Goal: Task Accomplishment & Management: Complete application form

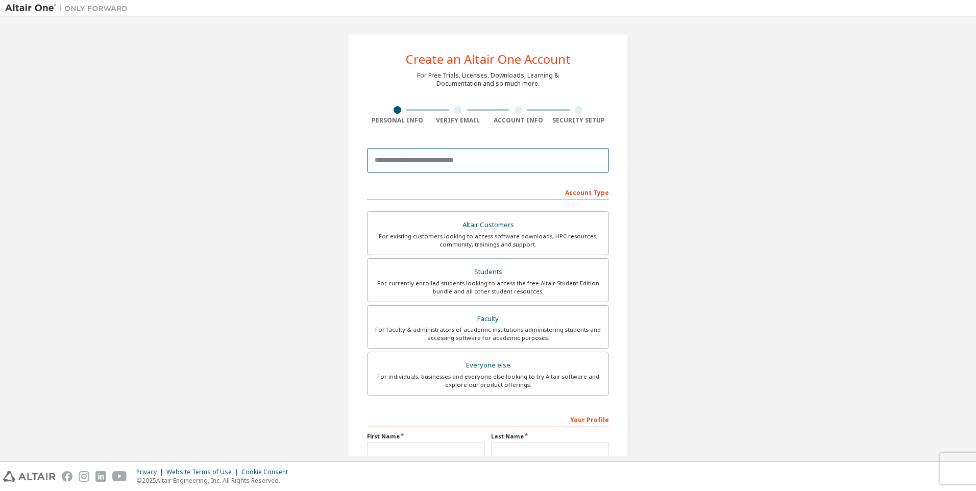
click at [530, 161] on input "email" at bounding box center [488, 160] width 242 height 25
type input "**********"
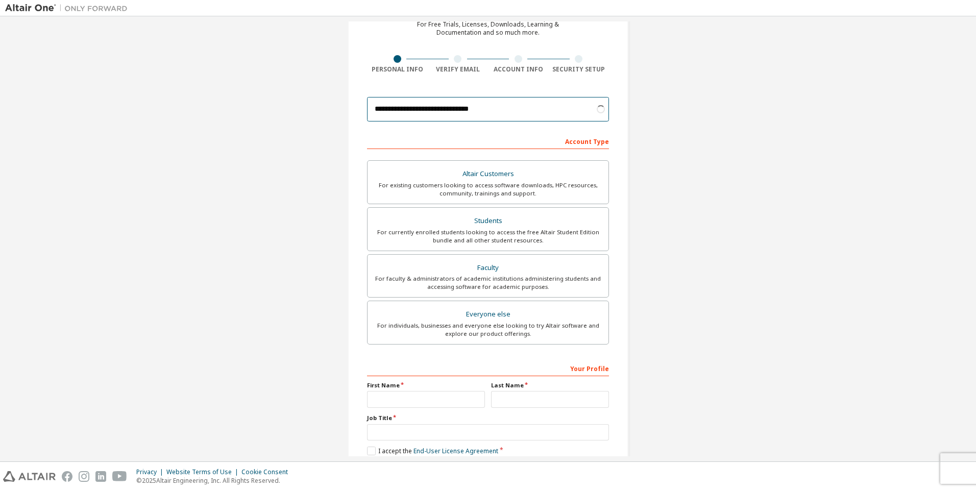
scroll to position [102, 0]
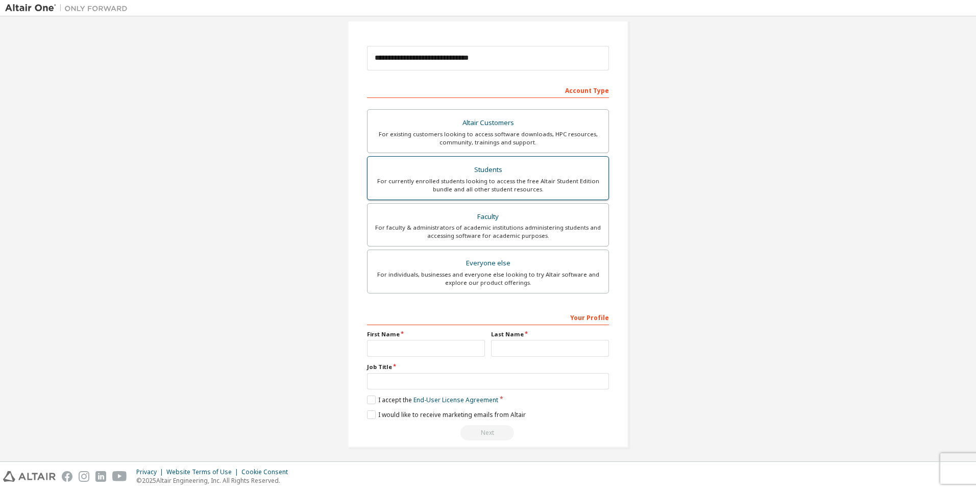
click at [516, 173] on div "Students" at bounding box center [488, 170] width 229 height 14
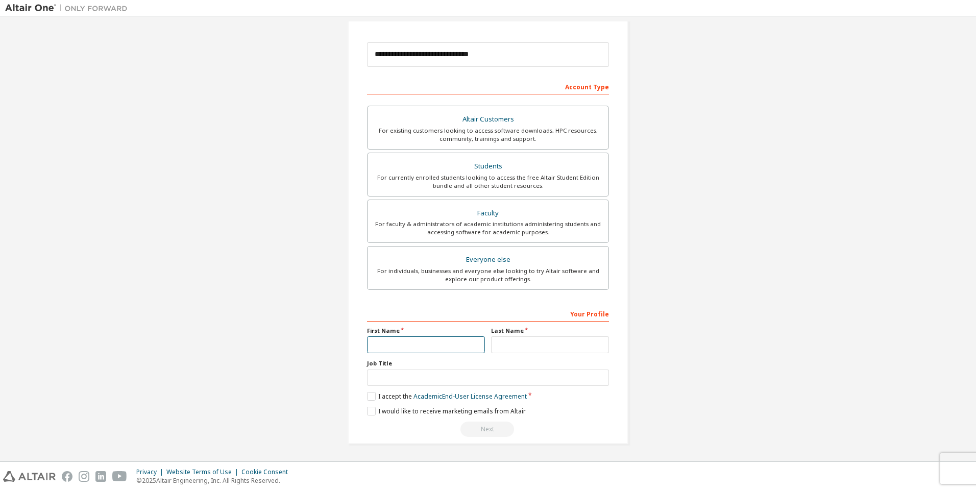
click at [416, 347] on input "text" at bounding box center [426, 344] width 118 height 17
type input "*"
type input "*****"
click at [510, 347] on input "text" at bounding box center [550, 344] width 118 height 17
type input "**********"
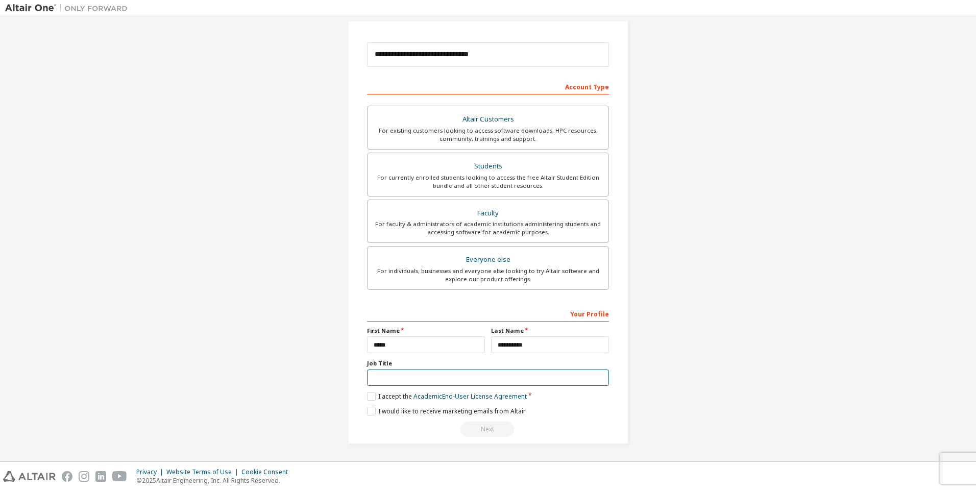
click at [466, 378] on input "text" at bounding box center [488, 378] width 242 height 17
type input "*"
type input "*******"
click at [369, 395] on label "I accept the Academic End-User License Agreement" at bounding box center [447, 396] width 160 height 9
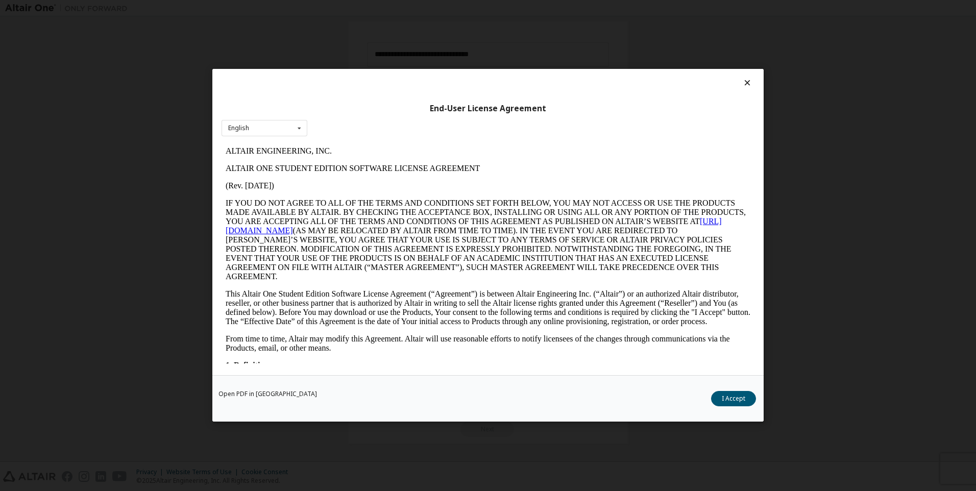
scroll to position [0, 0]
click at [727, 402] on button "I Accept" at bounding box center [733, 399] width 45 height 15
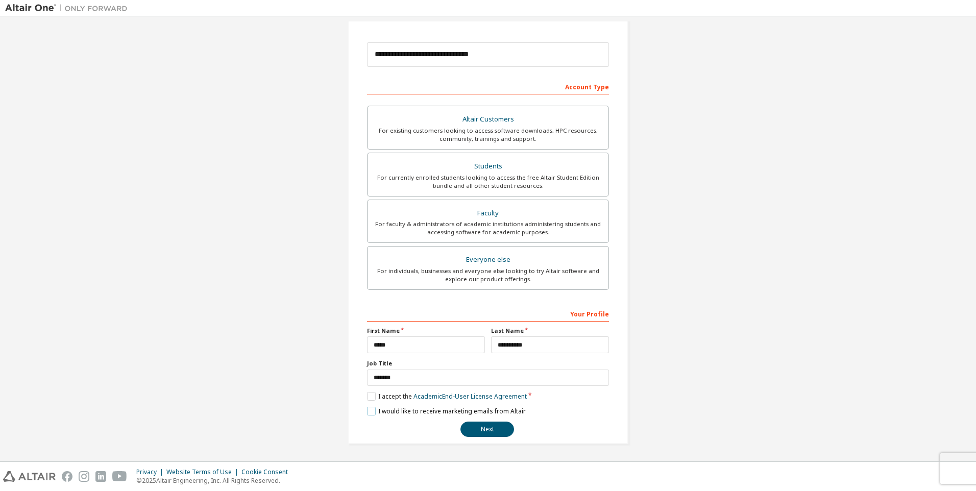
click at [367, 412] on label "I would like to receive marketing emails from Altair" at bounding box center [446, 411] width 159 height 9
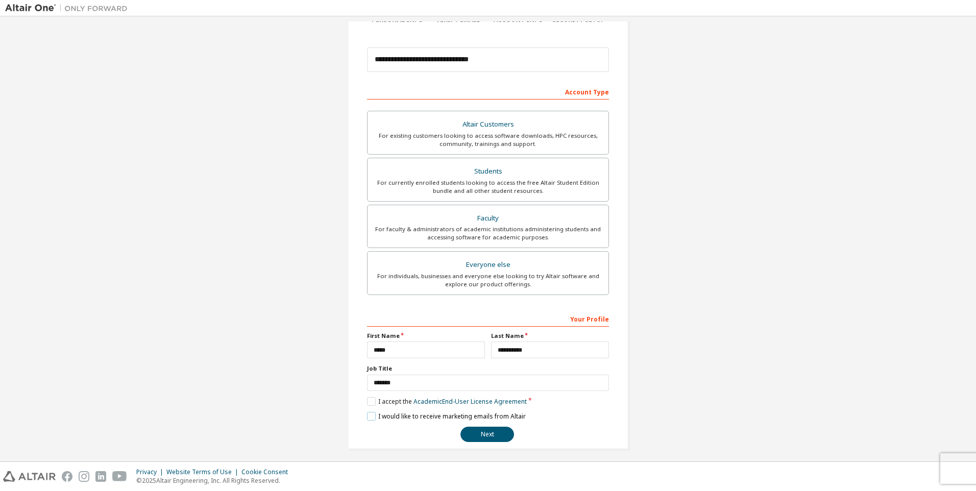
scroll to position [106, 0]
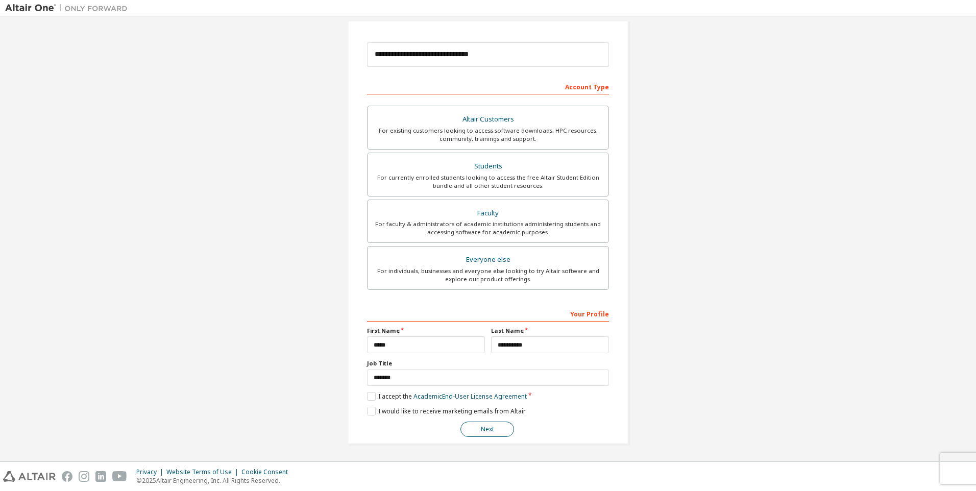
click at [495, 427] on button "Next" at bounding box center [488, 429] width 54 height 15
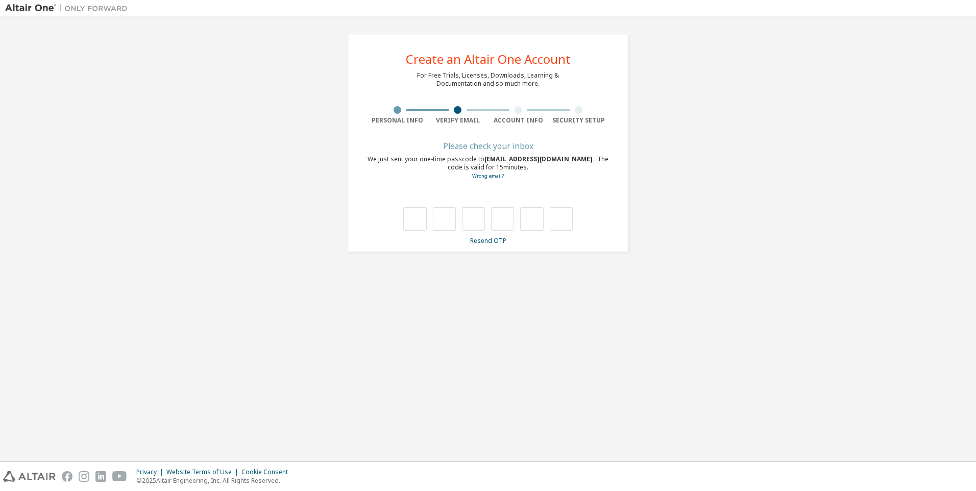
scroll to position [0, 0]
type input "*"
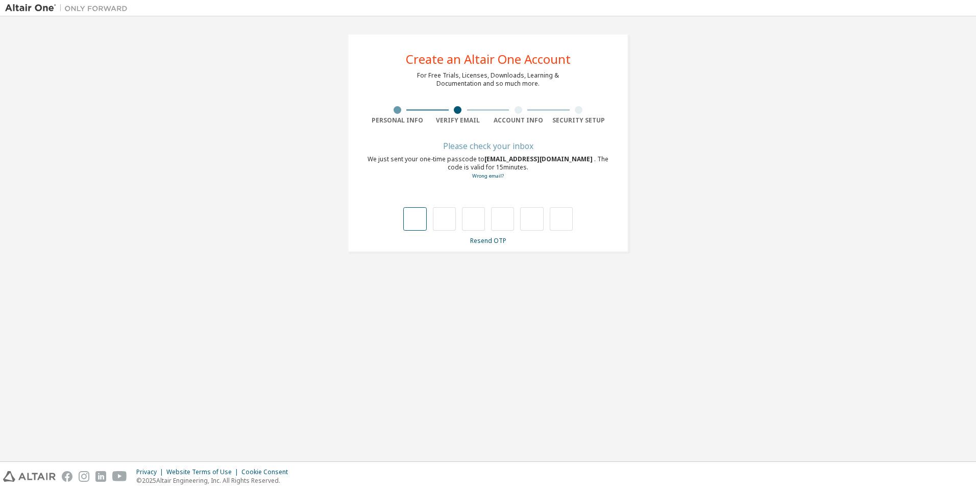
type input "*"
